Goal: Information Seeking & Learning: Learn about a topic

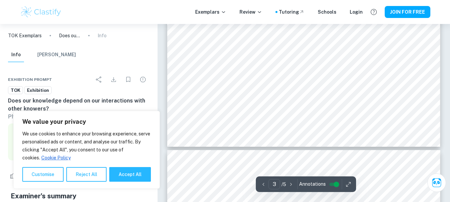
scroll to position [1158, 0]
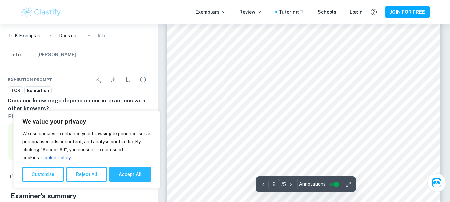
type input "1"
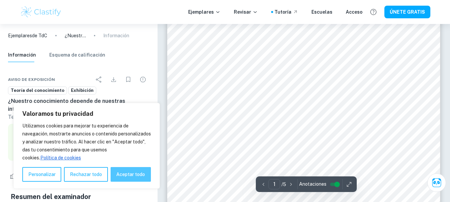
click at [129, 178] on button "Aceptar todo" at bounding box center [131, 174] width 40 height 15
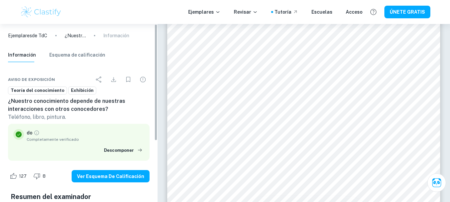
checkbox input "true"
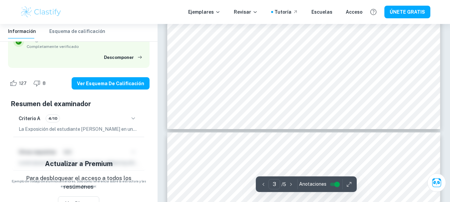
scroll to position [1156, 0]
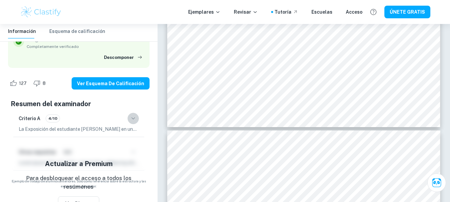
click at [132, 122] on icon "button" at bounding box center [133, 119] width 8 height 8
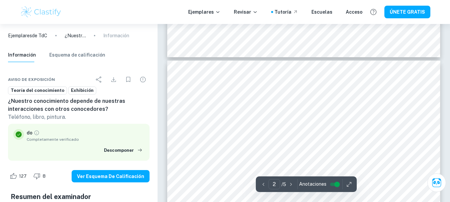
scroll to position [0, 0]
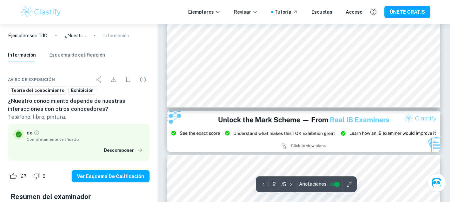
type input "3"
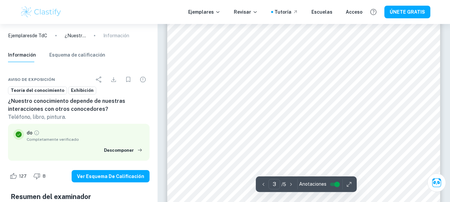
scroll to position [1010, 0]
